Goal: Task Accomplishment & Management: Manage account settings

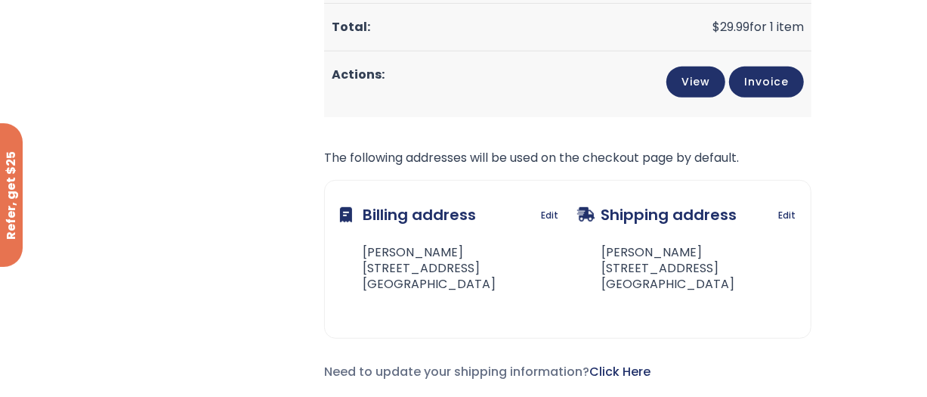
scroll to position [454, 0]
click at [198, 104] on div "Subscription/Billing bmiRewards Addresses Account details Submit a Review Log o…" at bounding box center [464, 29] width 696 height 788
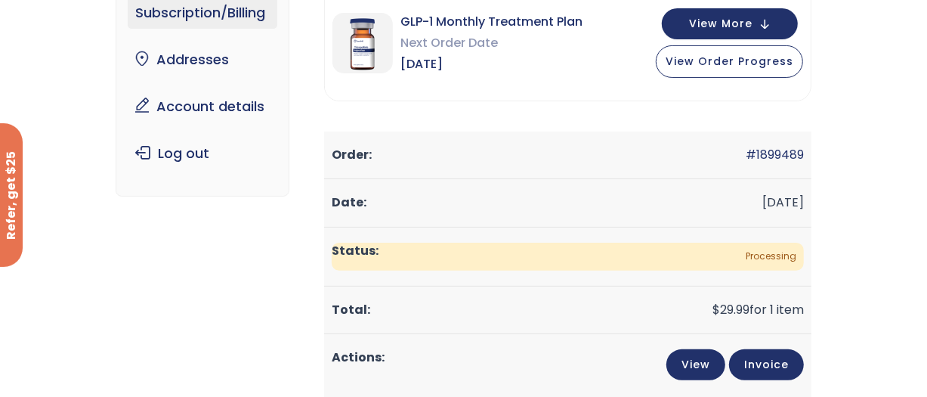
scroll to position [166, 0]
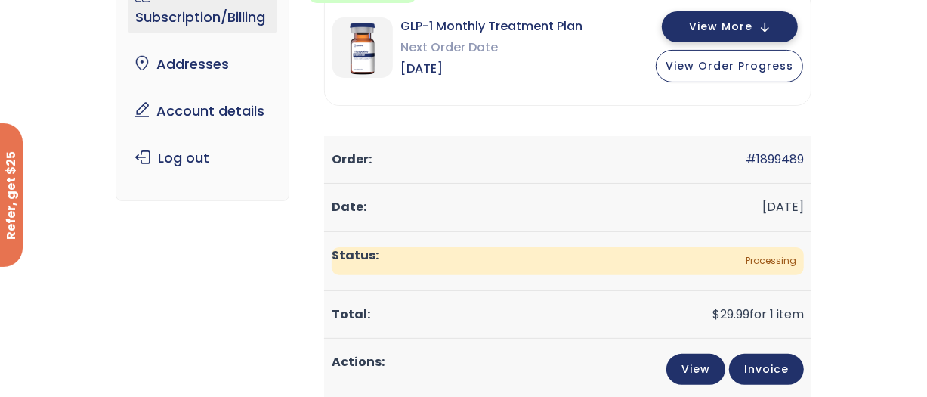
click at [753, 24] on span "View More" at bounding box center [720, 27] width 63 height 10
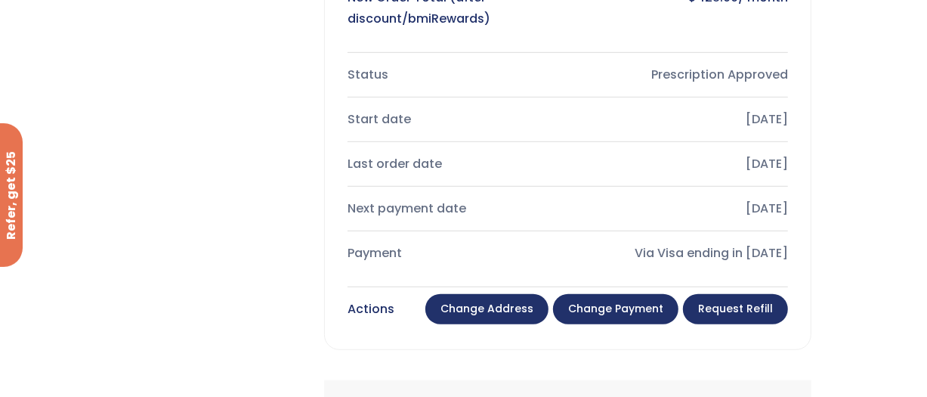
scroll to position [496, 0]
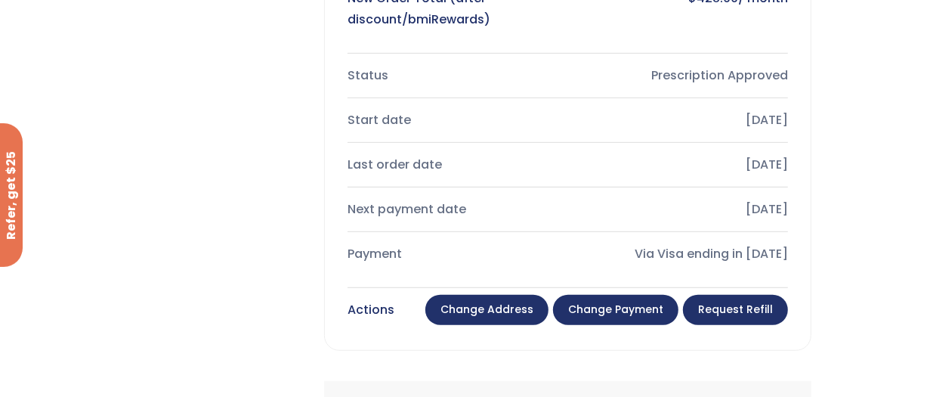
click at [679, 295] on link "Change payment" at bounding box center [615, 310] width 125 height 30
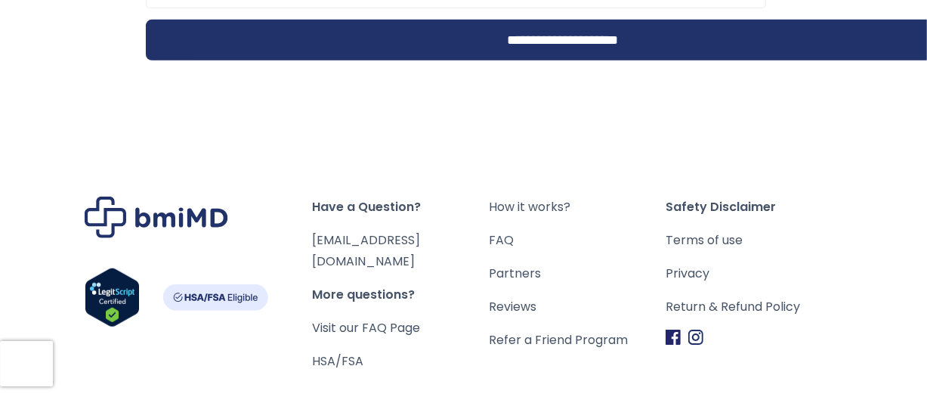
scroll to position [728, 0]
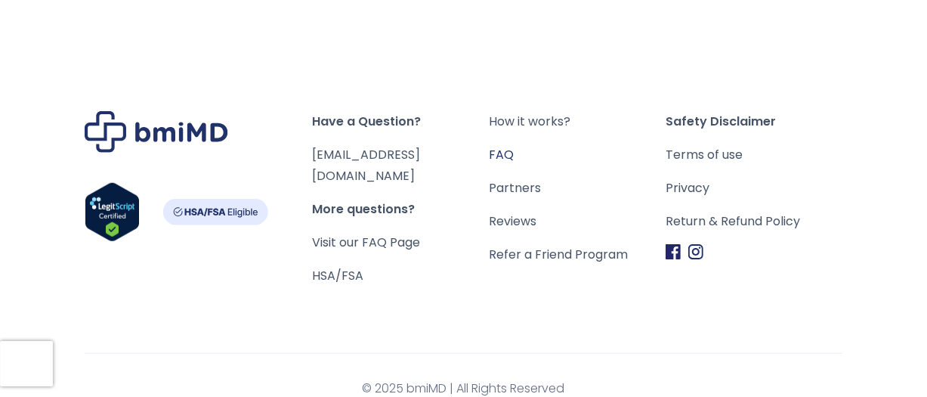
click at [497, 153] on link "FAQ" at bounding box center [577, 154] width 177 height 21
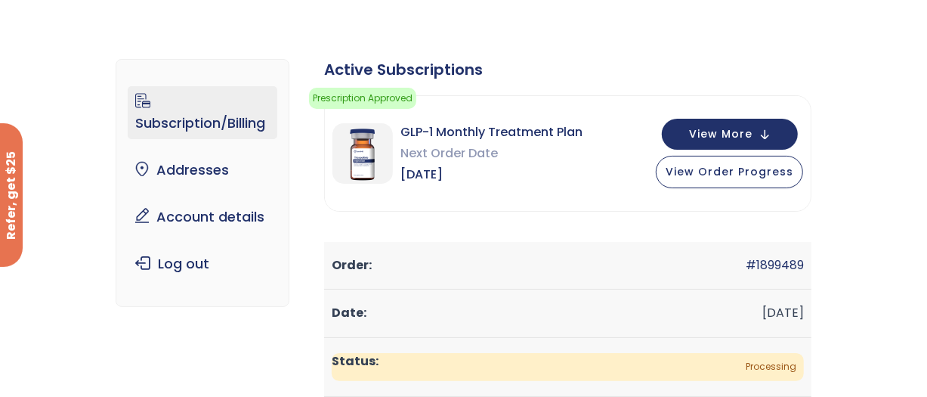
scroll to position [58, 0]
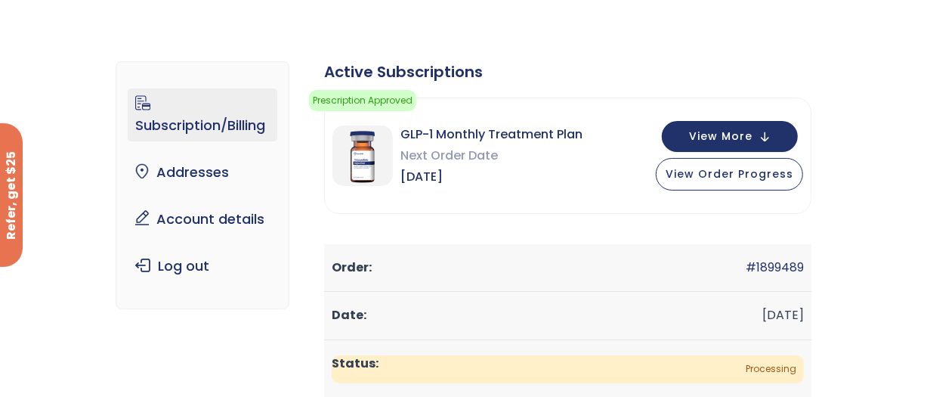
click at [128, 102] on link "Subscription/Billing" at bounding box center [203, 114] width 150 height 53
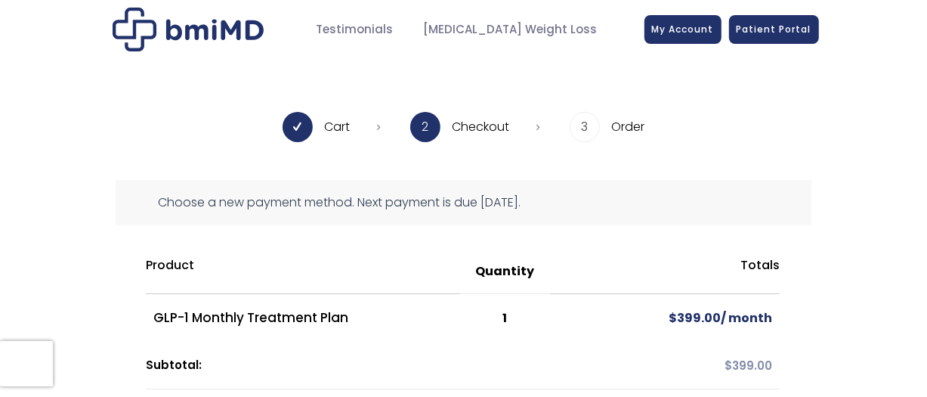
click at [113, 36] on img at bounding box center [188, 30] width 151 height 44
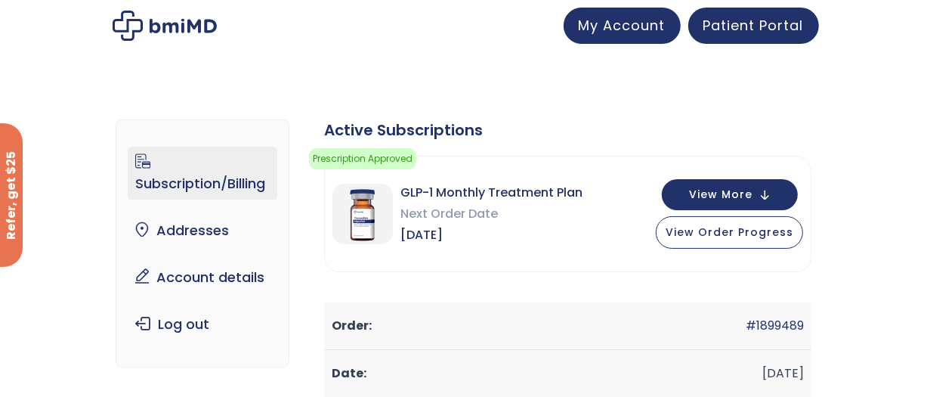
click at [128, 168] on link "Subscription/Billing" at bounding box center [203, 173] width 150 height 53
click at [753, 190] on span "View More" at bounding box center [720, 193] width 63 height 10
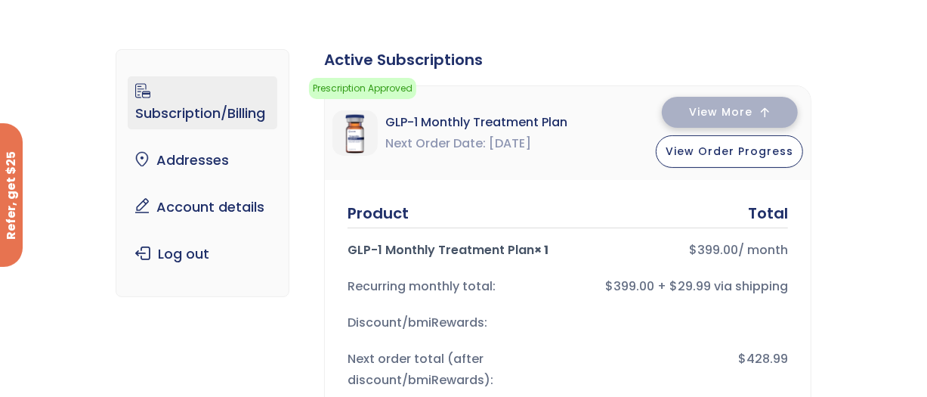
scroll to position [68, 0]
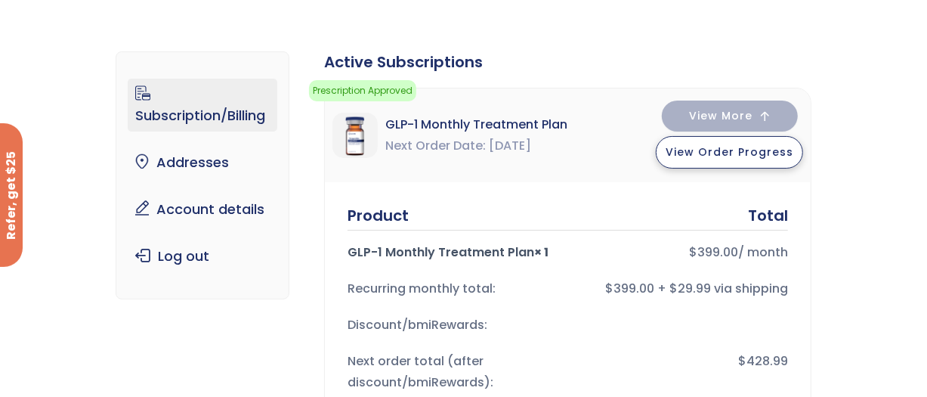
click at [793, 157] on span "View Order Progress" at bounding box center [730, 151] width 128 height 15
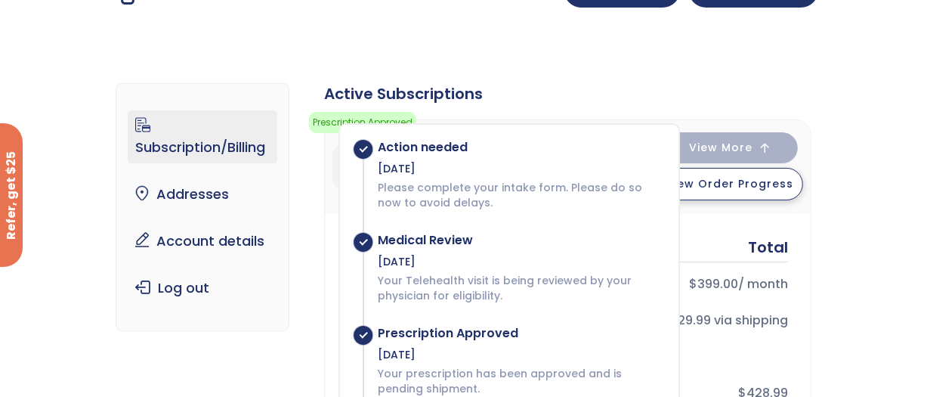
scroll to position [32, 0]
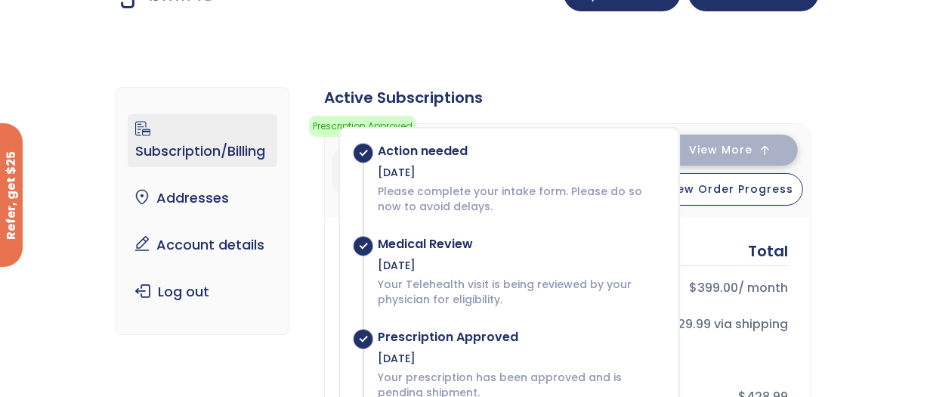
click at [753, 151] on span "View More" at bounding box center [720, 150] width 63 height 10
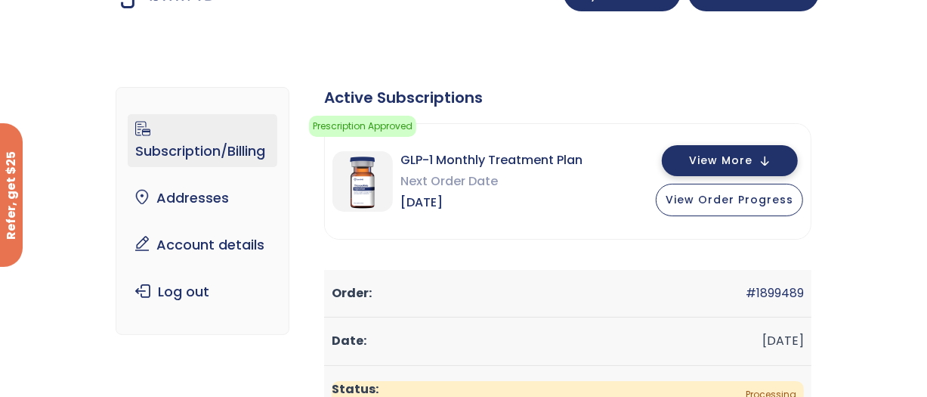
click at [753, 159] on span "View More" at bounding box center [720, 161] width 63 height 10
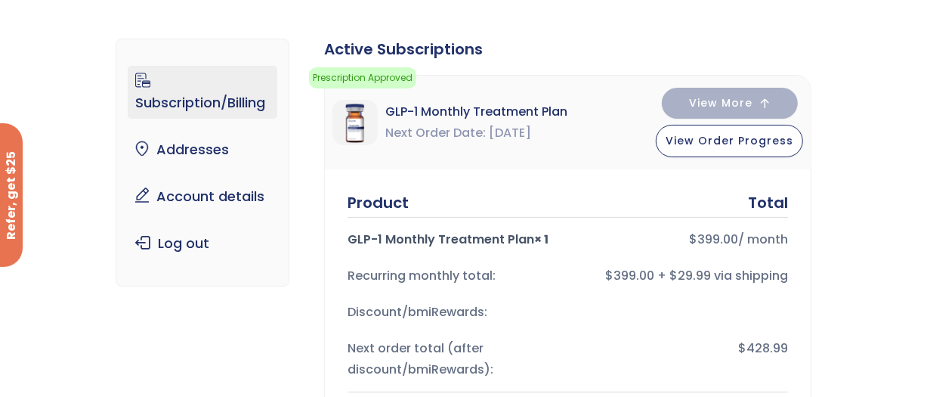
scroll to position [72, 0]
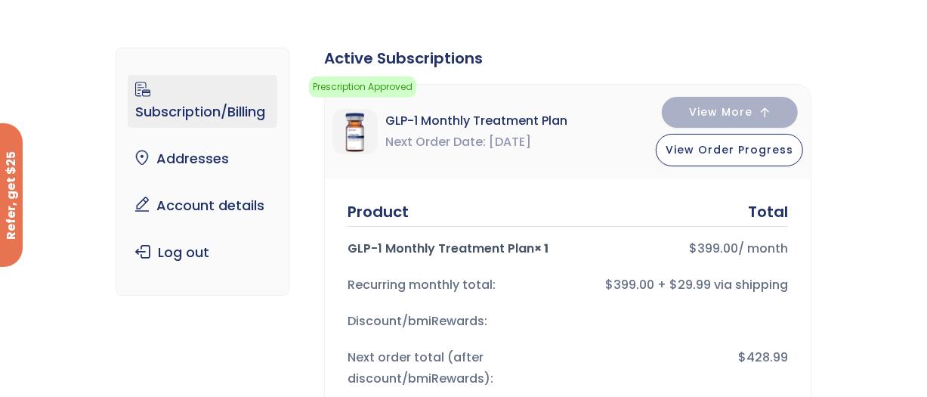
click at [128, 92] on link "Subscription/Billing" at bounding box center [203, 101] width 150 height 53
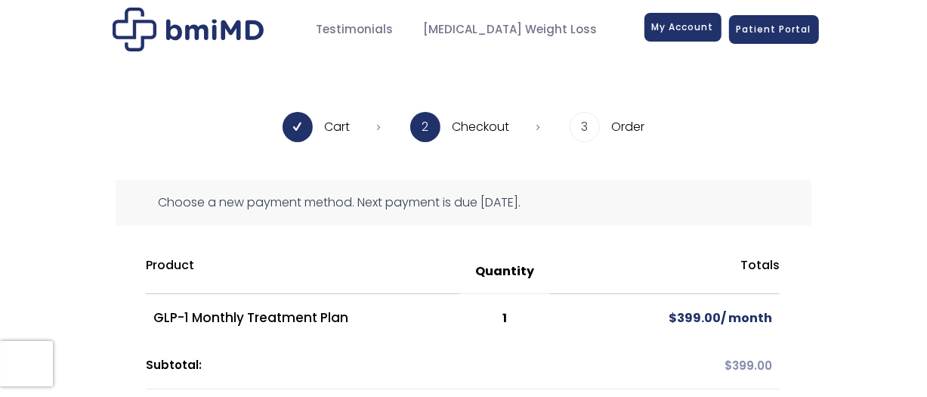
click at [714, 33] on span "My Account" at bounding box center [683, 26] width 62 height 13
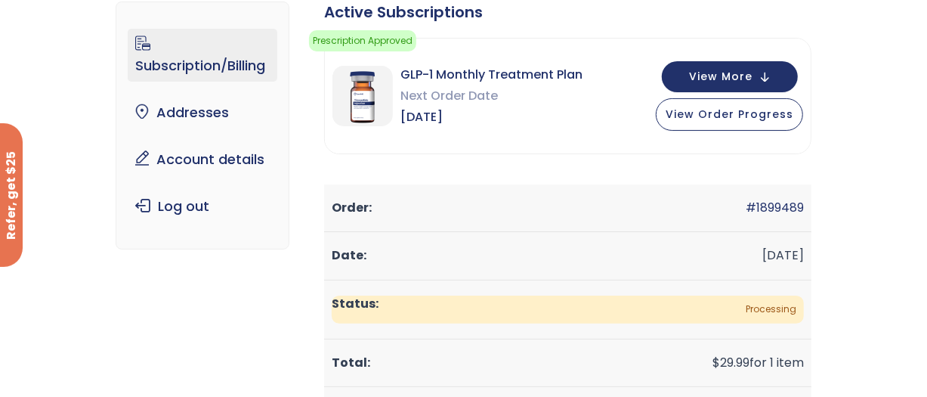
scroll to position [119, 0]
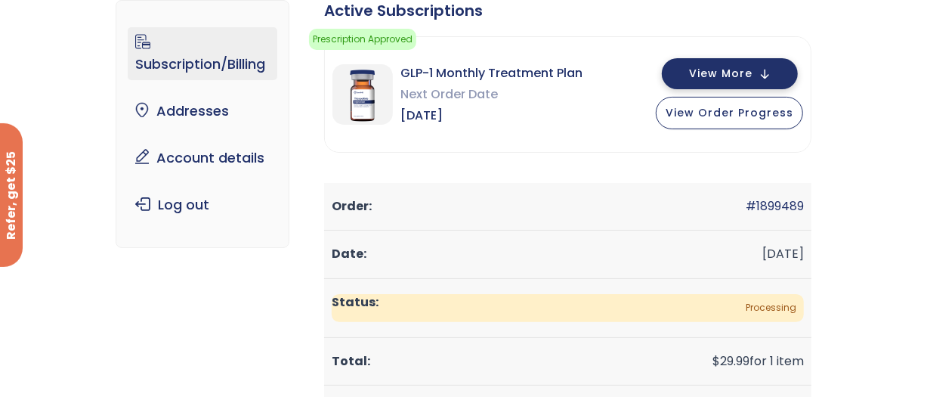
click at [753, 73] on span "View More" at bounding box center [720, 74] width 63 height 10
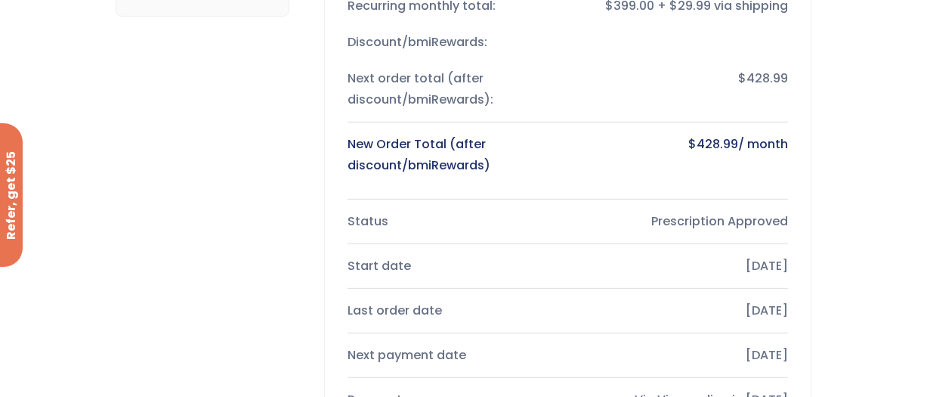
scroll to position [353, 0]
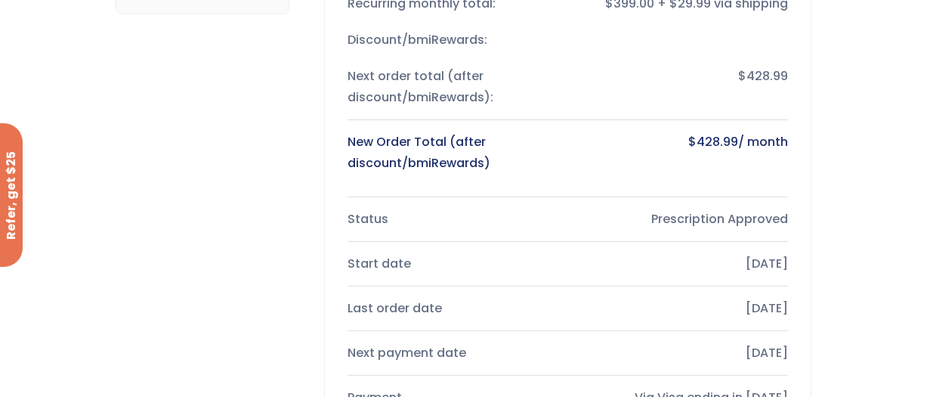
click at [348, 209] on div "Status" at bounding box center [454, 219] width 212 height 21
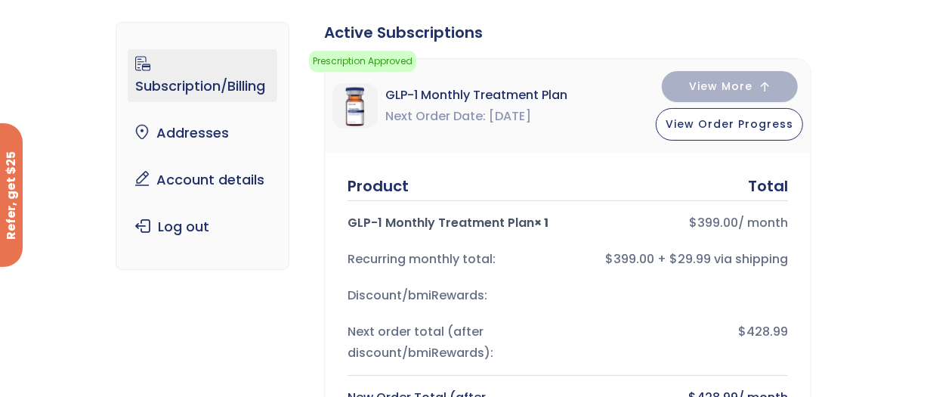
scroll to position [97, 0]
click at [385, 115] on span "Next Order Date" at bounding box center [435, 117] width 100 height 21
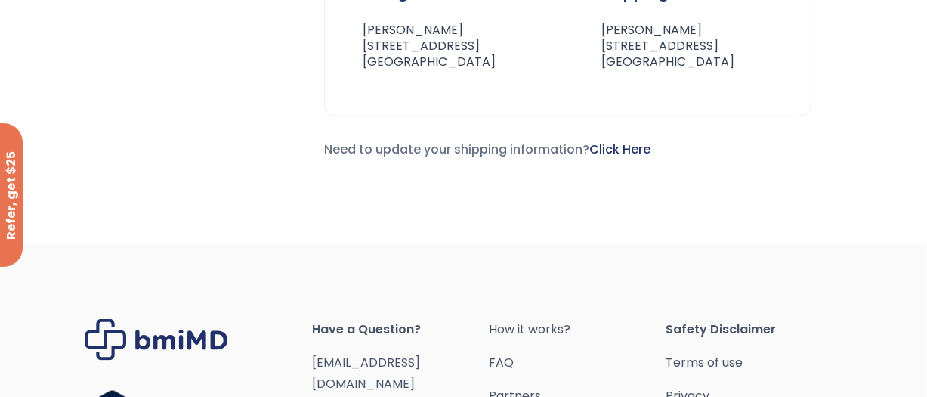
scroll to position [1252, 0]
